Goal: Transaction & Acquisition: Purchase product/service

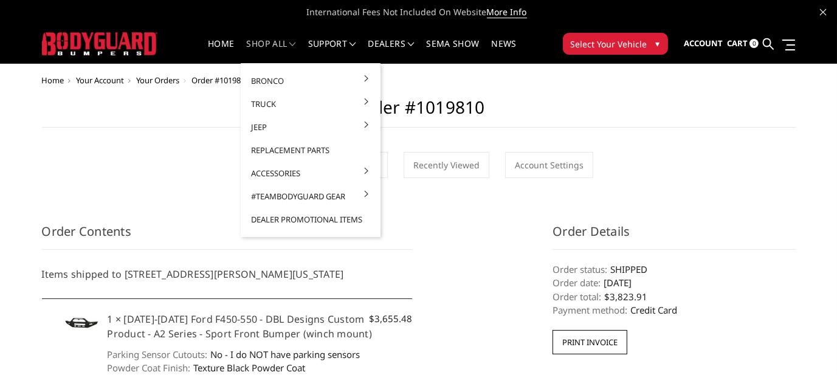
click at [275, 44] on link "shop all" at bounding box center [271, 52] width 49 height 24
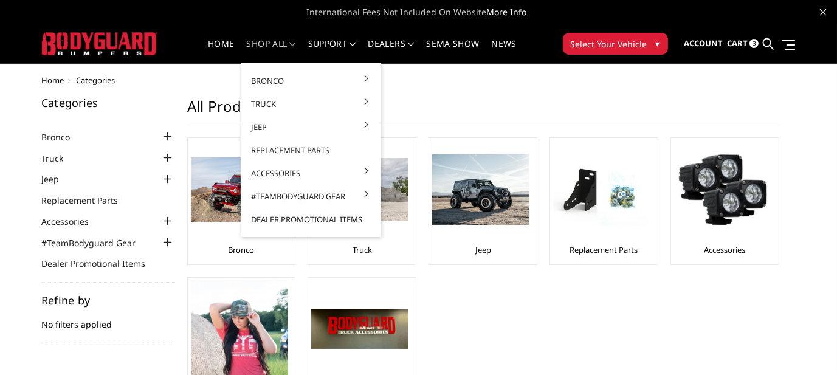
click at [267, 46] on link "shop all" at bounding box center [271, 52] width 49 height 24
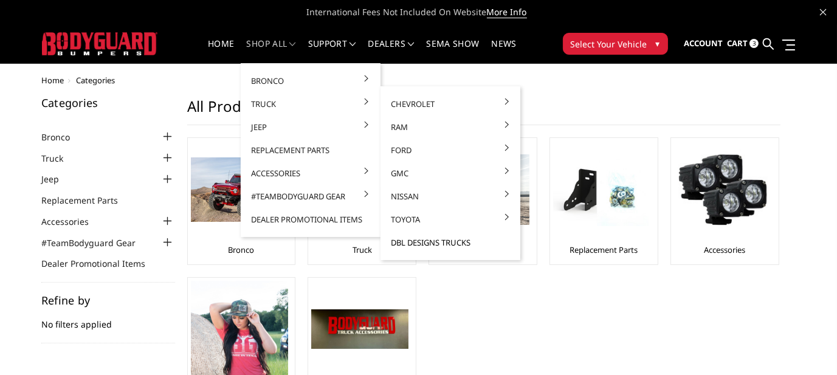
click at [451, 242] on link "DBL Designs Trucks" at bounding box center [450, 242] width 130 height 23
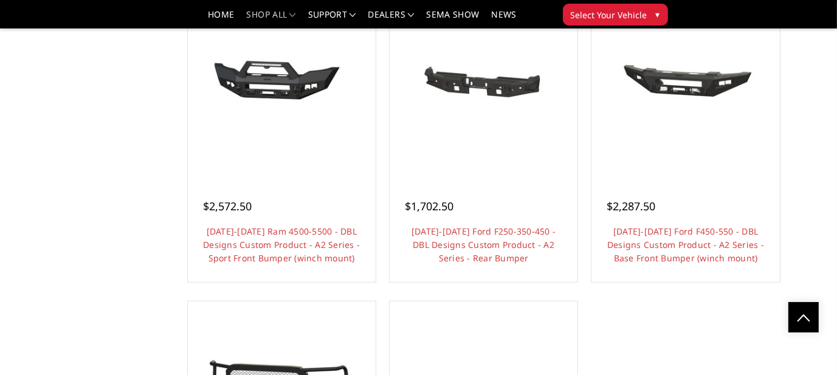
scroll to position [851, 0]
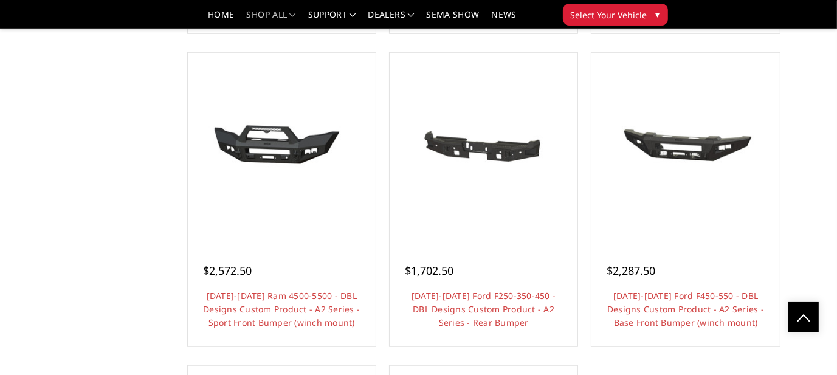
click at [687, 345] on link "Choose Options" at bounding box center [686, 355] width 92 height 23
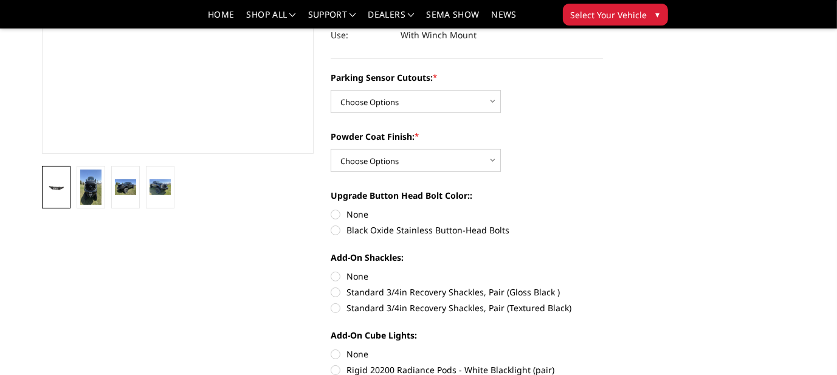
scroll to position [304, 0]
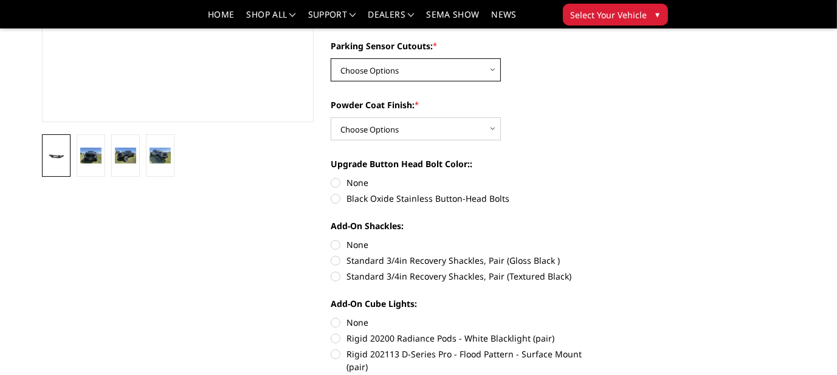
click at [493, 71] on select "Choose Options Yes - I have front parking sensors No - I do NOT have parking se…" at bounding box center [416, 69] width 170 height 23
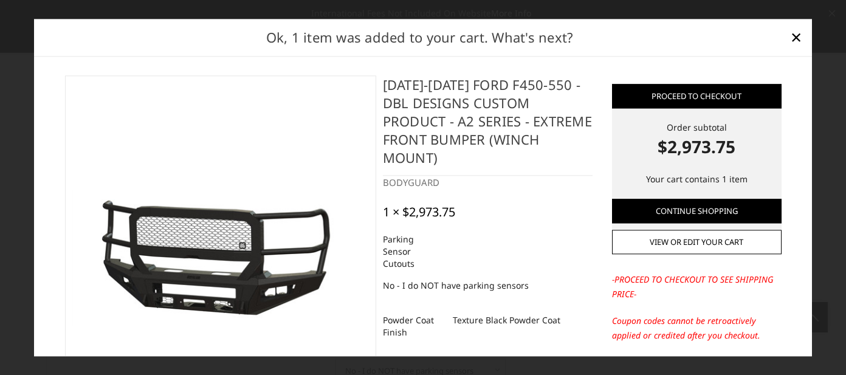
select select "541"
select select "518"
select select "1080"
select select "1696"
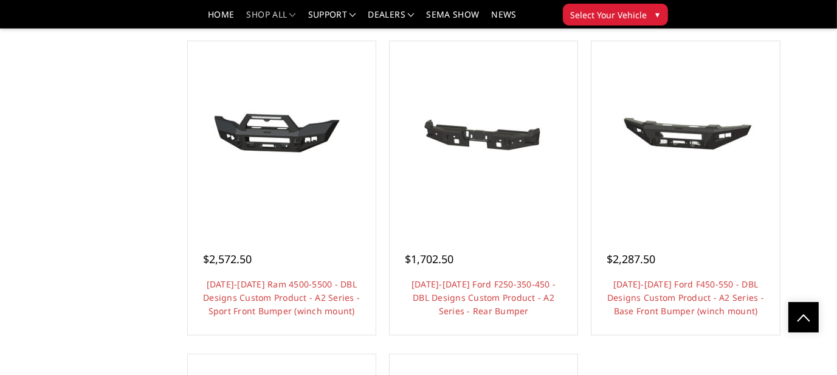
scroll to position [912, 0]
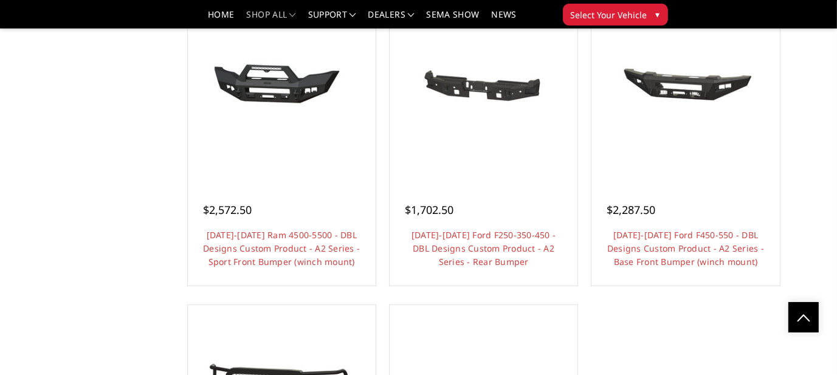
click at [682, 289] on link "Choose Options" at bounding box center [686, 294] width 92 height 23
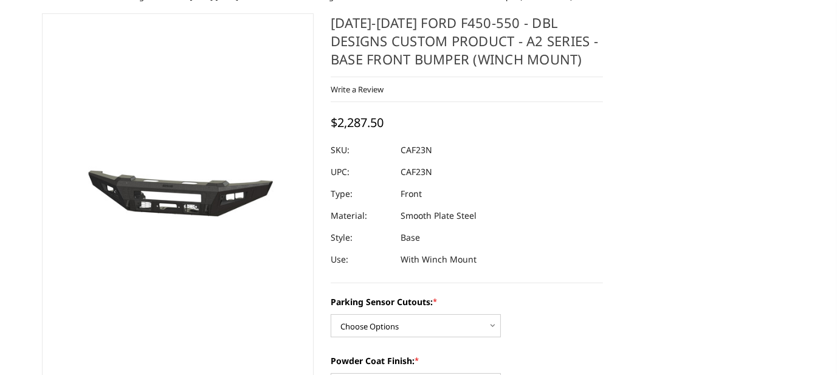
scroll to position [122, 0]
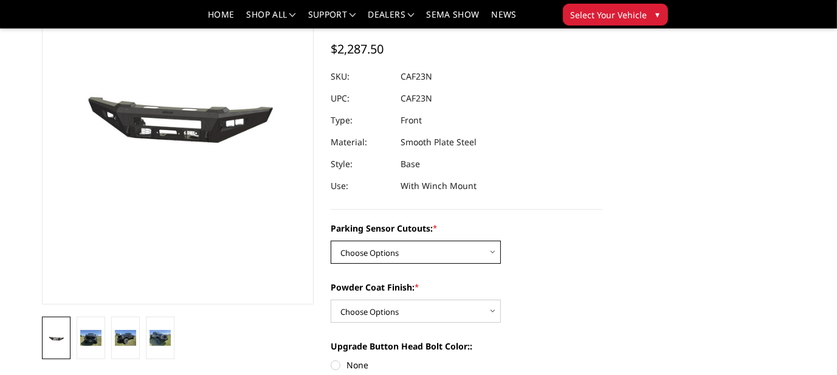
click at [491, 253] on select "Choose Options Yes - I have front parking sensors No - I do NOT have parking se…" at bounding box center [416, 252] width 170 height 23
click at [331, 241] on select "Choose Options Yes - I have front parking sensors No - I do NOT have parking se…" at bounding box center [416, 252] width 170 height 23
click at [493, 252] on select "Choose Options Yes - I have front parking sensors No - I do NOT have parking se…" at bounding box center [416, 252] width 170 height 23
select select "540"
click at [331, 241] on select "Choose Options Yes - I have front parking sensors No - I do NOT have parking se…" at bounding box center [416, 252] width 170 height 23
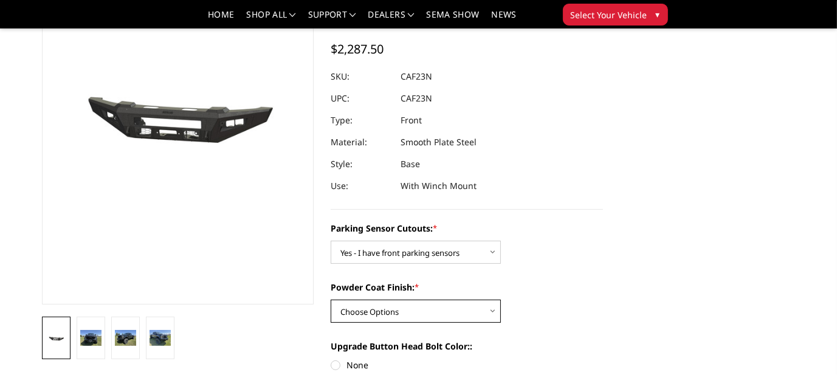
click at [492, 312] on select "Choose Options Bare metal (included) Texture Black Powder Coat" at bounding box center [416, 311] width 170 height 23
select select "520"
click at [331, 300] on select "Choose Options Bare metal (included) Texture Black Powder Coat" at bounding box center [416, 311] width 170 height 23
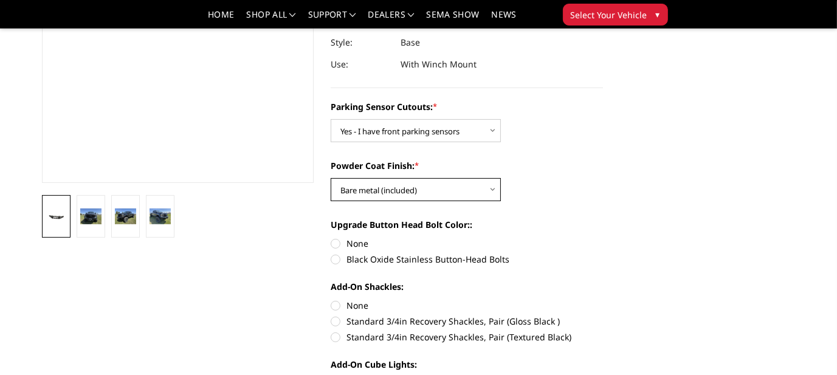
scroll to position [304, 0]
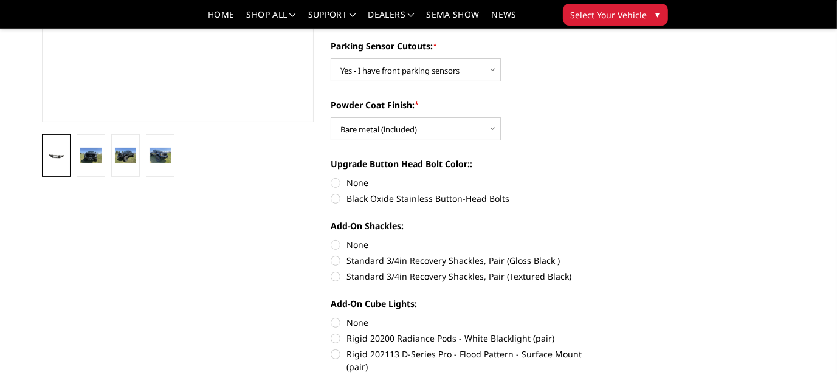
click at [336, 182] on label "None" at bounding box center [467, 182] width 272 height 13
click at [331, 177] on input "None" at bounding box center [331, 176] width 1 height 1
radio input "true"
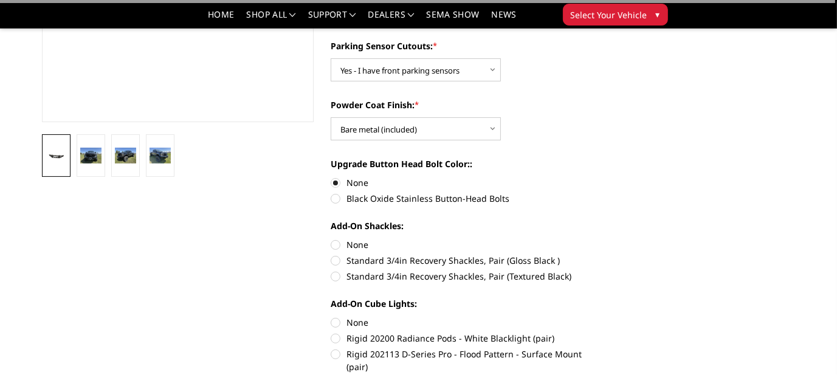
click at [336, 247] on label "None" at bounding box center [467, 244] width 272 height 13
click at [331, 239] on input "None" at bounding box center [331, 238] width 1 height 1
radio input "true"
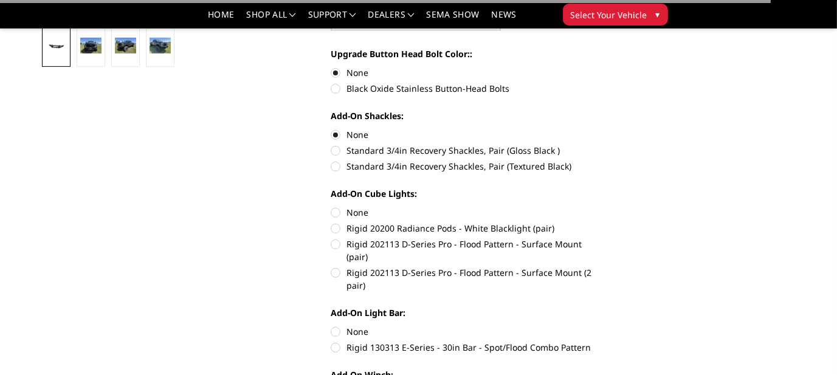
scroll to position [425, 0]
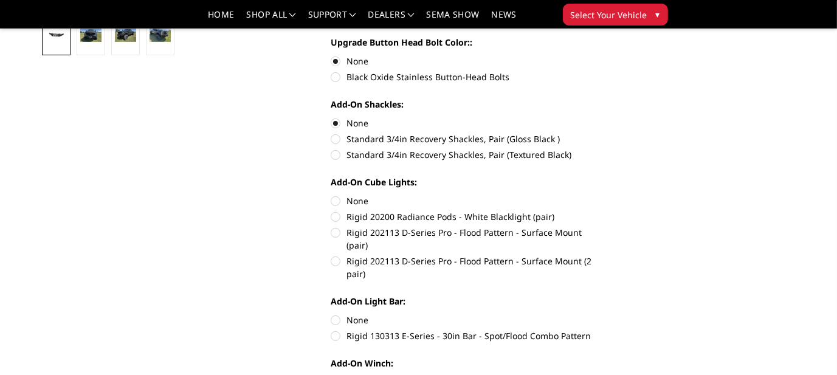
click at [336, 199] on label "None" at bounding box center [467, 200] width 272 height 13
click at [331, 195] on input "None" at bounding box center [331, 194] width 1 height 1
radio input "true"
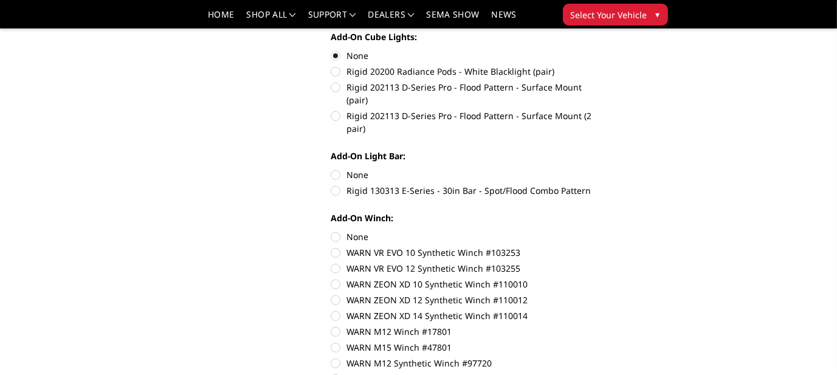
scroll to position [608, 0]
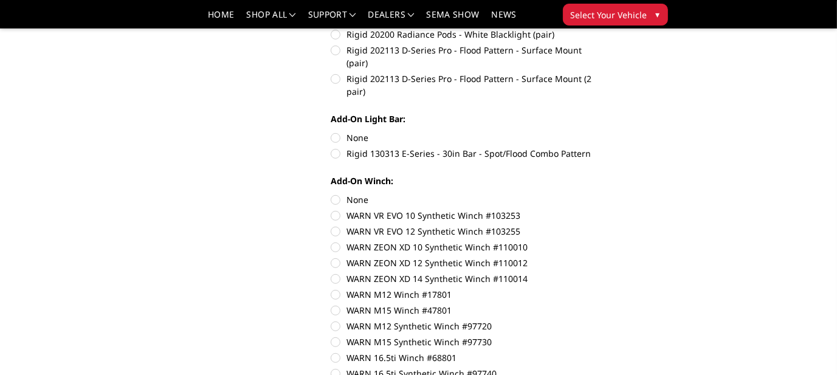
click at [336, 131] on label "None" at bounding box center [467, 137] width 272 height 13
click at [331, 131] on input "None" at bounding box center [331, 131] width 1 height 1
radio input "true"
click at [334, 193] on label "None" at bounding box center [467, 199] width 272 height 13
click at [331, 193] on input "None" at bounding box center [331, 193] width 1 height 1
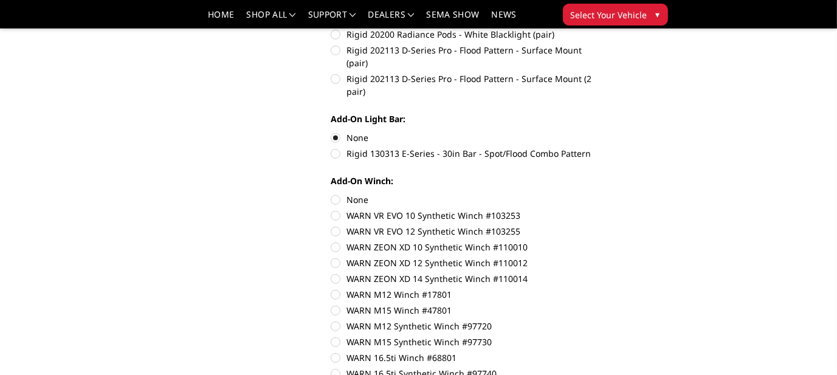
radio input "true"
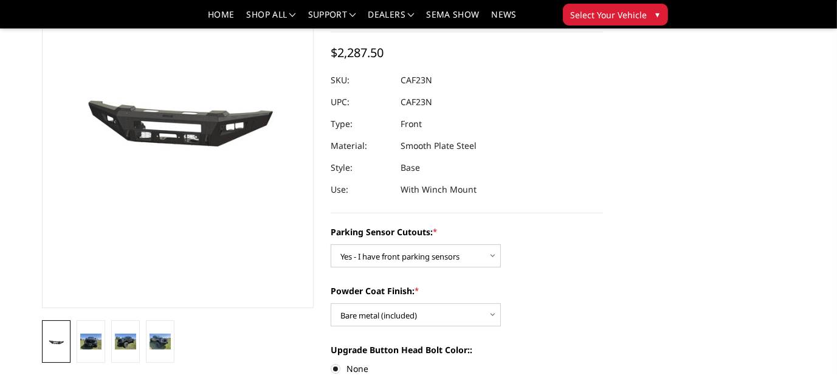
scroll to position [122, 0]
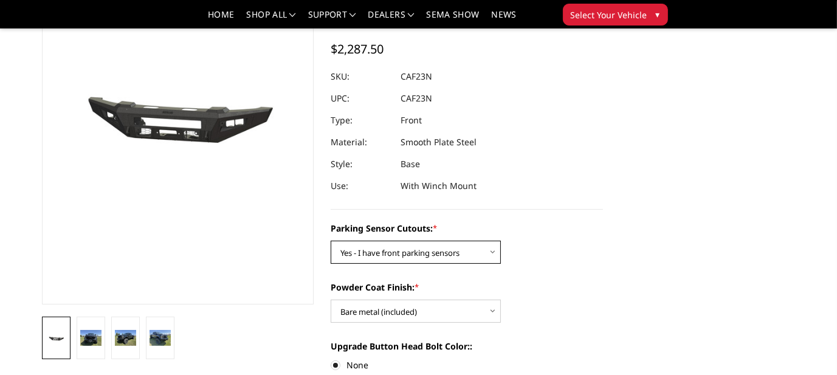
click at [490, 250] on select "Choose Options Yes - I have front parking sensors No - I do NOT have parking se…" at bounding box center [416, 252] width 170 height 23
select select "541"
click at [331, 241] on select "Choose Options Yes - I have front parking sensors No - I do NOT have parking se…" at bounding box center [416, 252] width 170 height 23
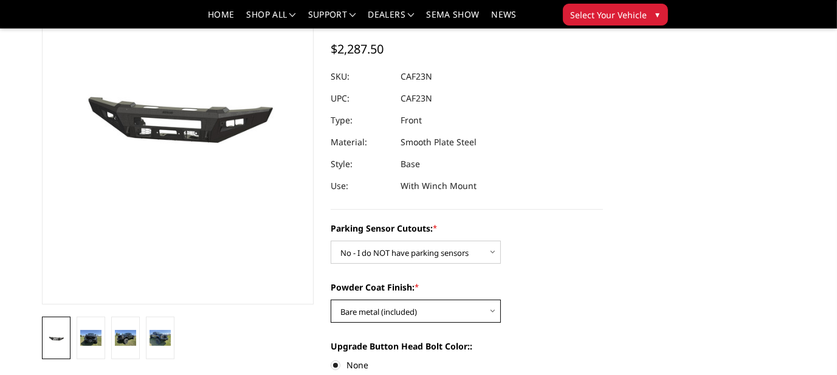
click at [490, 310] on select "Choose Options Bare metal (included) Texture Black Powder Coat" at bounding box center [416, 311] width 170 height 23
click at [331, 300] on select "Choose Options Bare metal (included) Texture Black Powder Coat" at bounding box center [416, 311] width 170 height 23
click at [492, 308] on select "Choose Options Bare metal (included) Texture Black Powder Coat" at bounding box center [416, 311] width 170 height 23
select select "520"
click at [331, 300] on select "Choose Options Bare metal (included) Texture Black Powder Coat" at bounding box center [416, 311] width 170 height 23
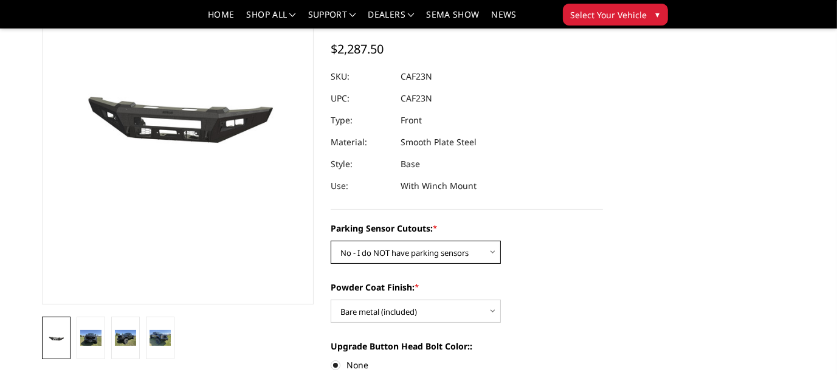
click at [493, 250] on select "Choose Options Yes - I have front parking sensors No - I do NOT have parking se…" at bounding box center [416, 252] width 170 height 23
click at [331, 241] on select "Choose Options Yes - I have front parking sensors No - I do NOT have parking se…" at bounding box center [416, 252] width 170 height 23
click at [493, 251] on select "Choose Options Yes - I have front parking sensors No - I do NOT have parking se…" at bounding box center [416, 252] width 170 height 23
select select "541"
click at [331, 241] on select "Choose Options Yes - I have front parking sensors No - I do NOT have parking se…" at bounding box center [416, 252] width 170 height 23
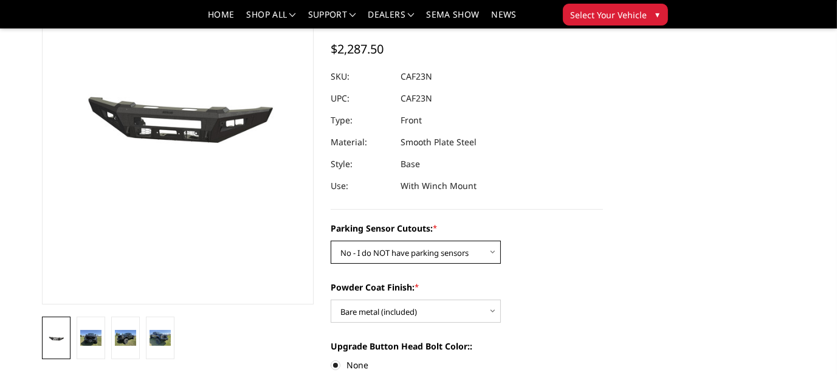
scroll to position [61, 0]
